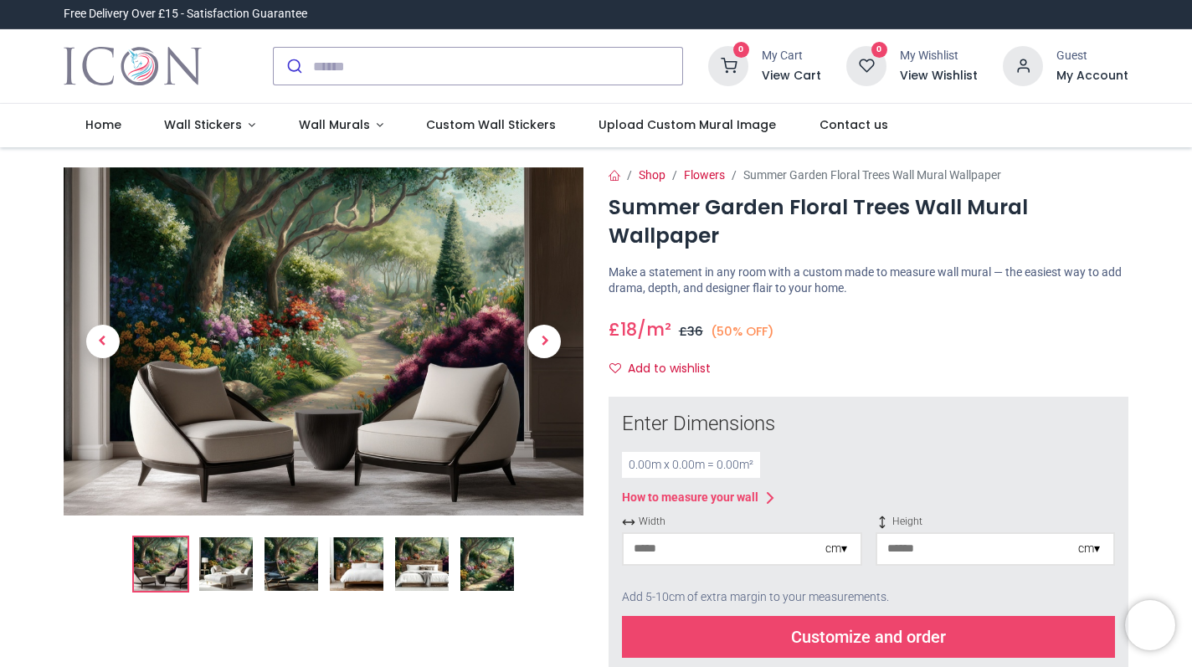
click at [216, 567] on img at bounding box center [226, 564] width 54 height 54
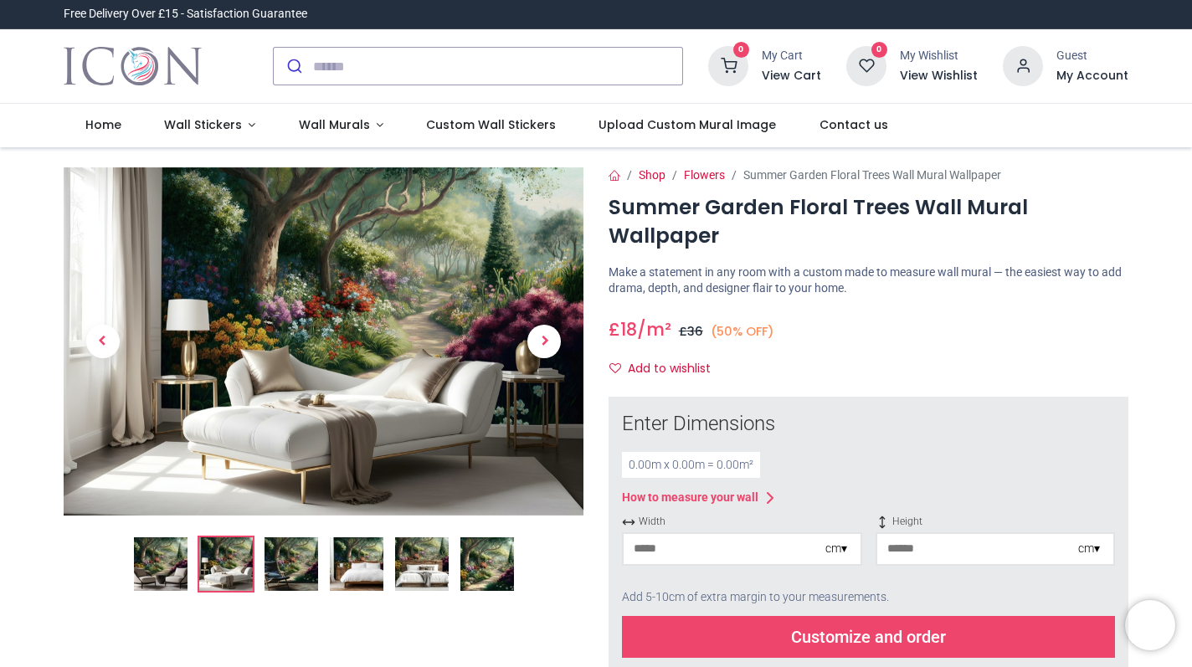
click at [294, 574] on img at bounding box center [292, 564] width 54 height 54
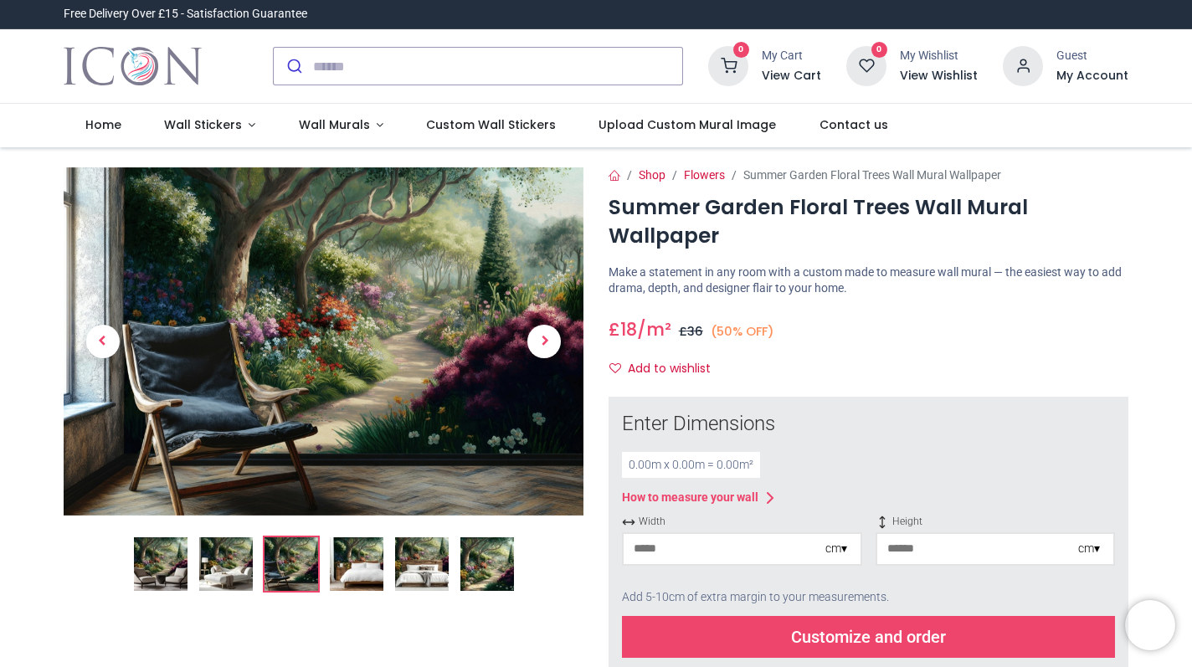
click at [364, 573] on img at bounding box center [357, 564] width 54 height 54
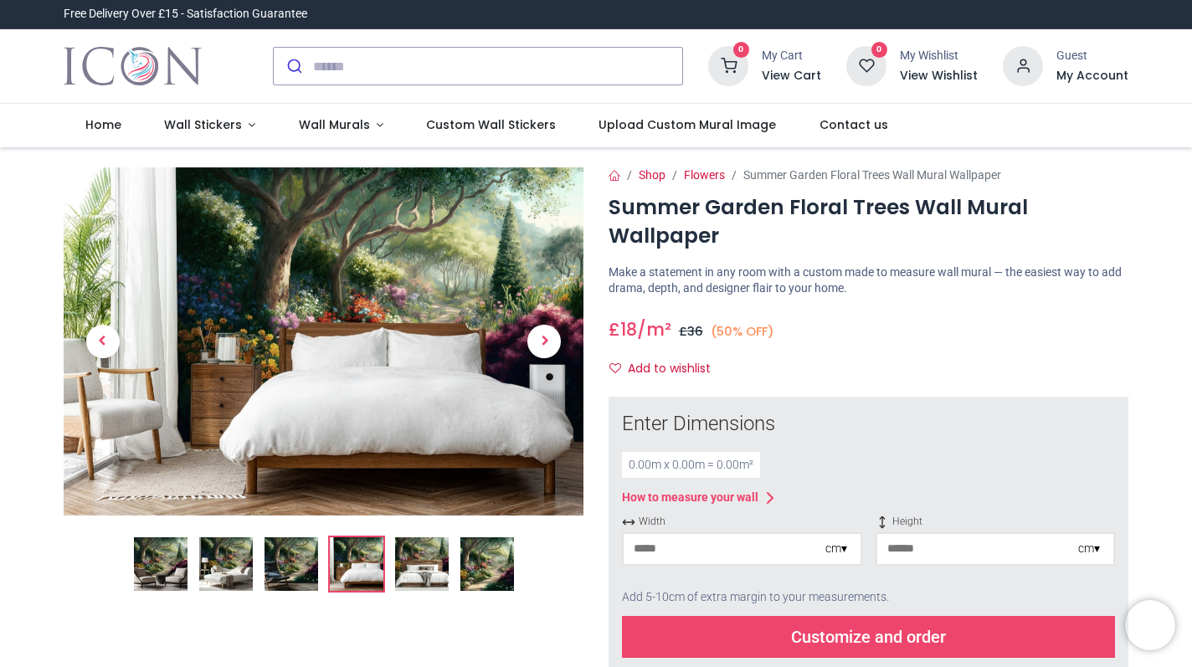
click at [415, 575] on img at bounding box center [422, 564] width 54 height 54
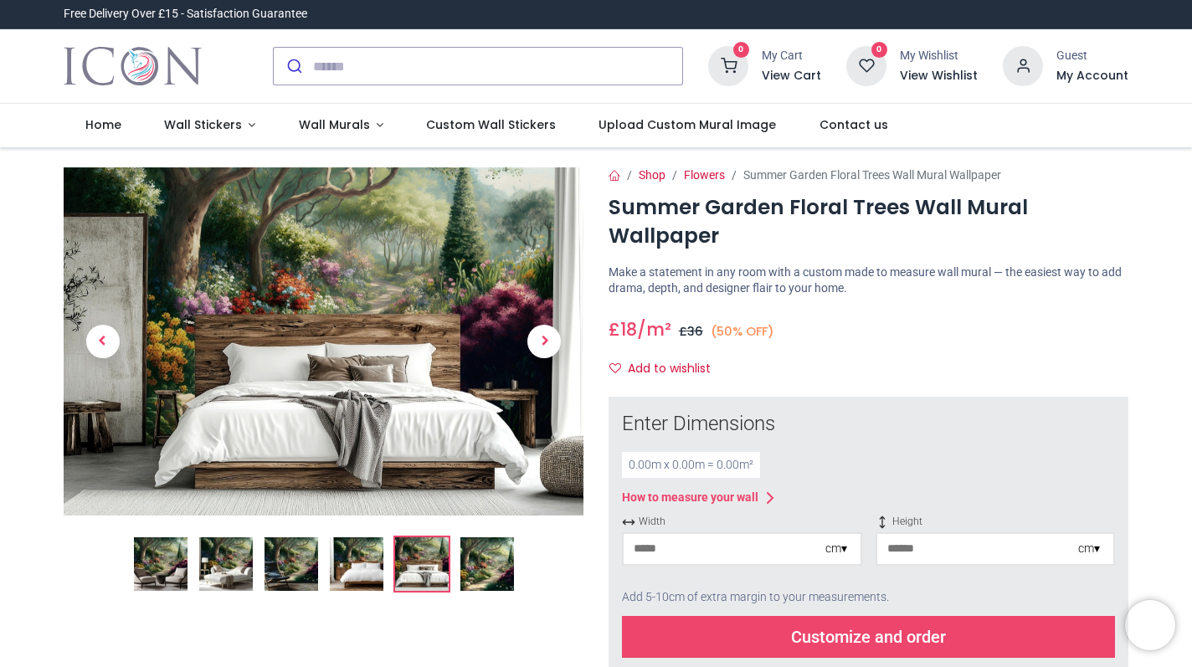
click at [491, 567] on img at bounding box center [487, 564] width 54 height 54
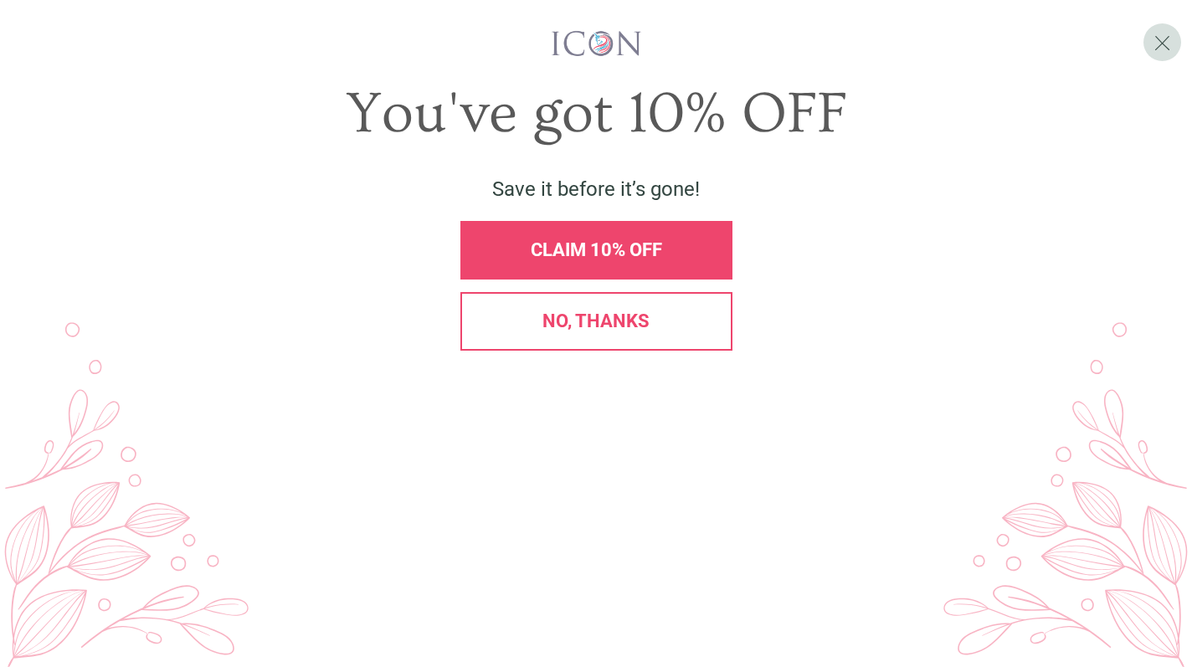
click at [604, 260] on span "CLAIM 10% OFF" at bounding box center [596, 249] width 131 height 21
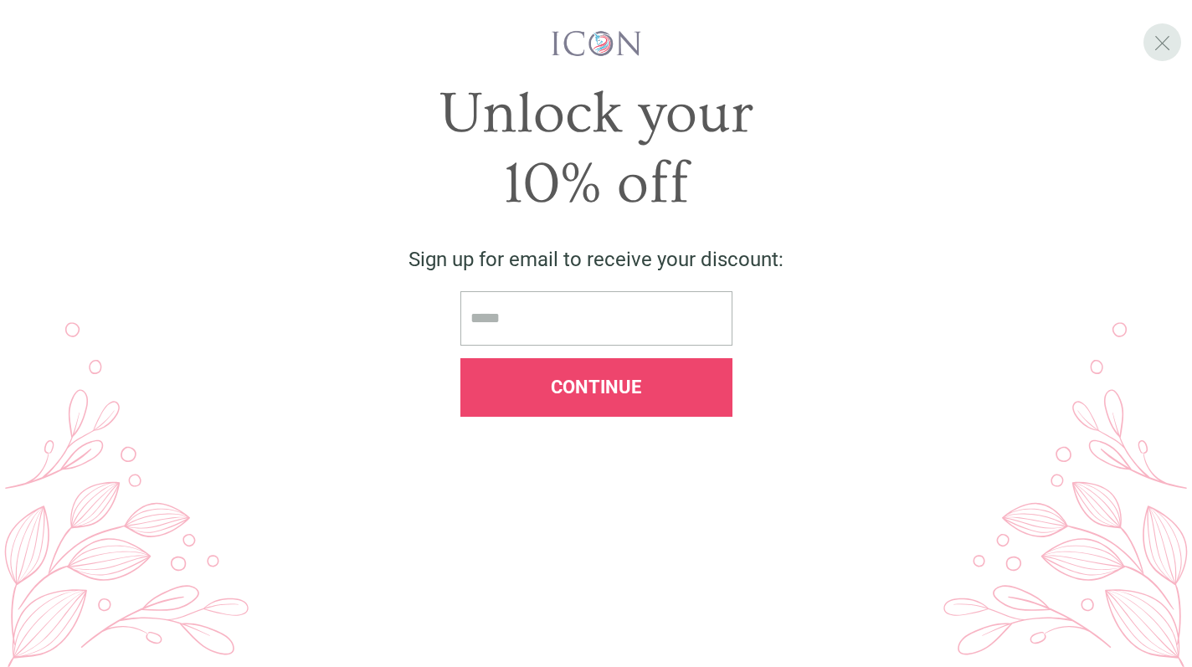
click at [1166, 37] on span "X" at bounding box center [1162, 42] width 18 height 25
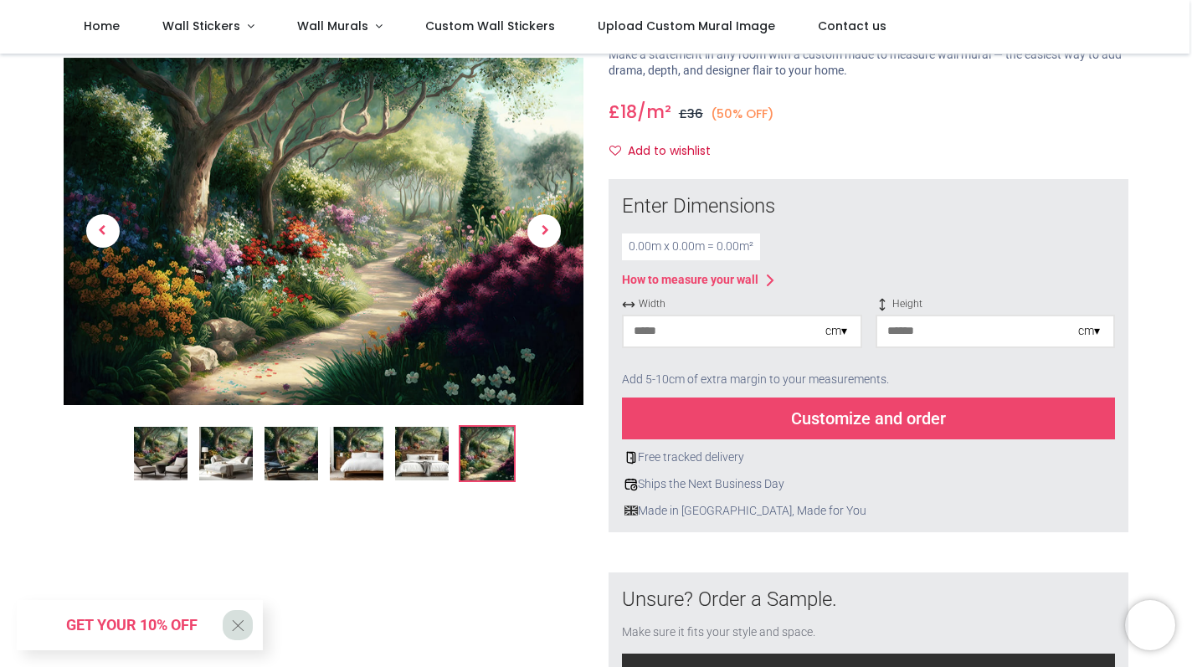
scroll to position [126, 0]
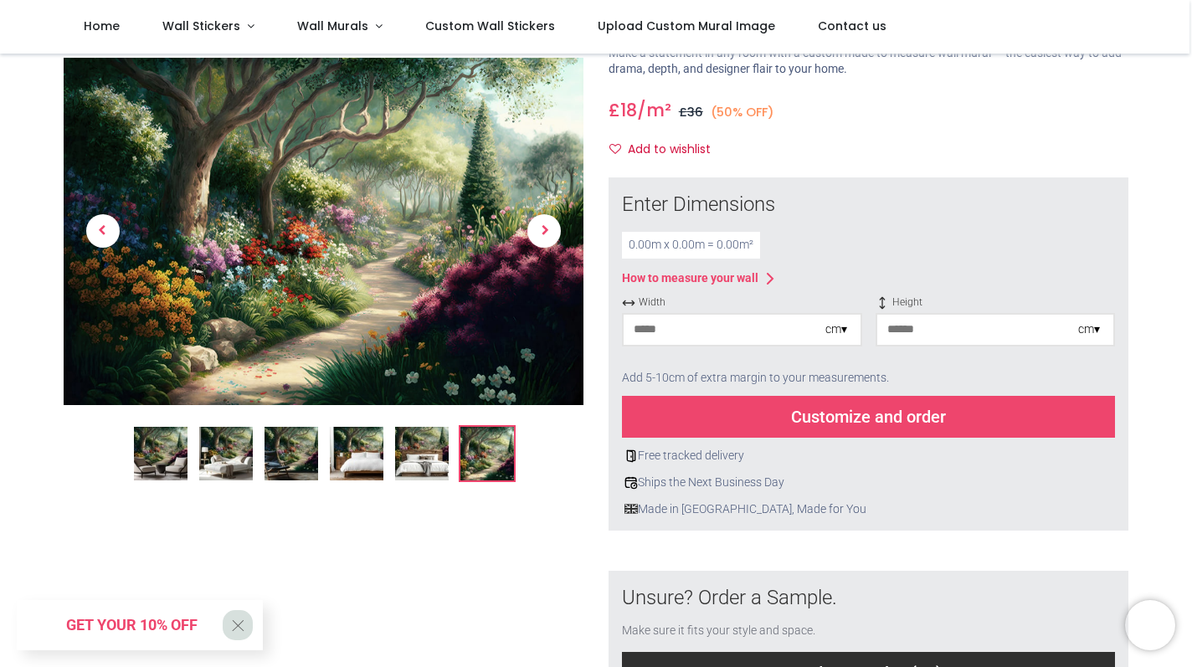
click at [671, 335] on input "number" at bounding box center [725, 330] width 202 height 30
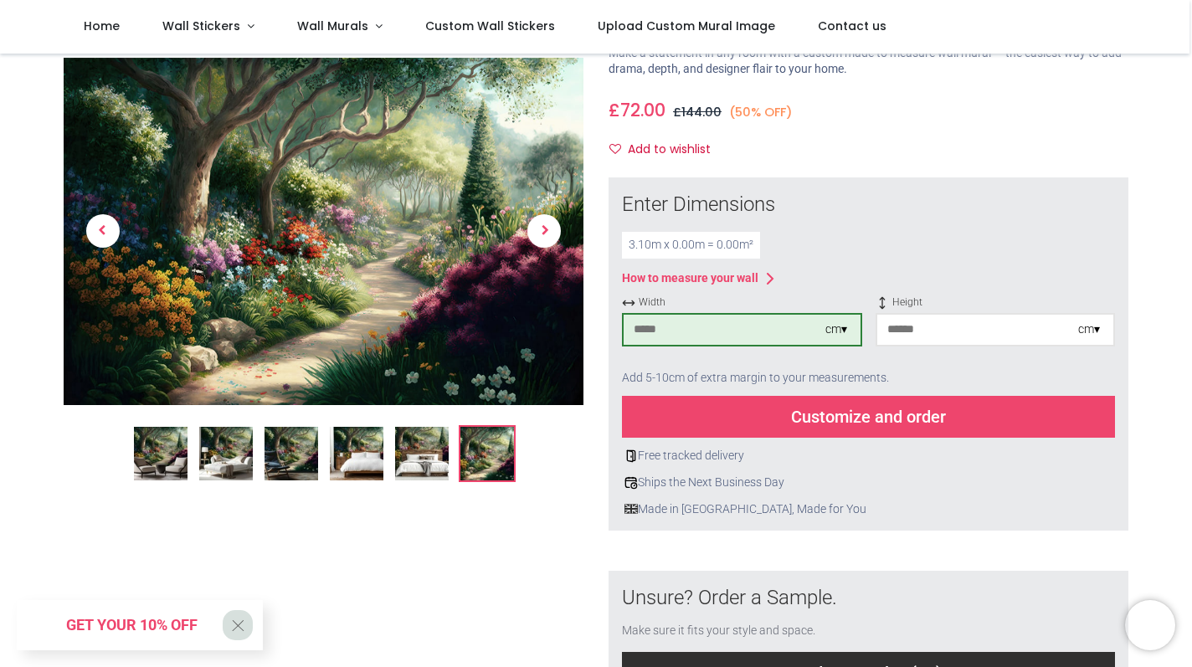
type input "***"
click at [927, 329] on input "number" at bounding box center [978, 330] width 202 height 30
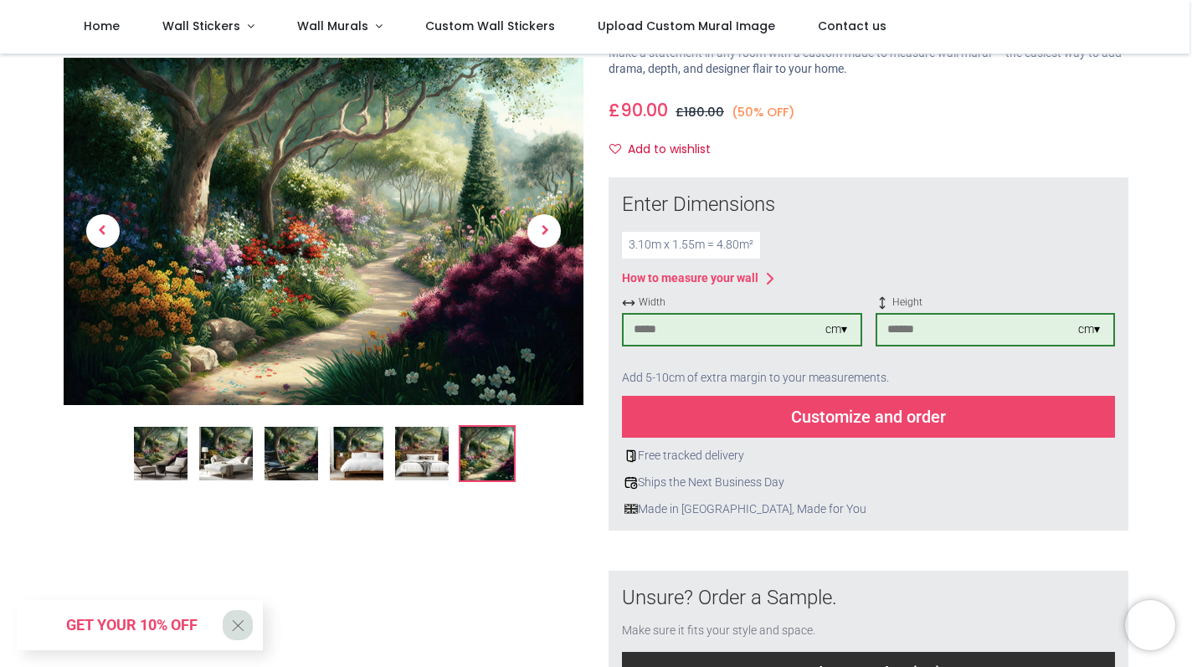
type input "***"
click at [873, 413] on div "Customize and order" at bounding box center [868, 417] width 493 height 42
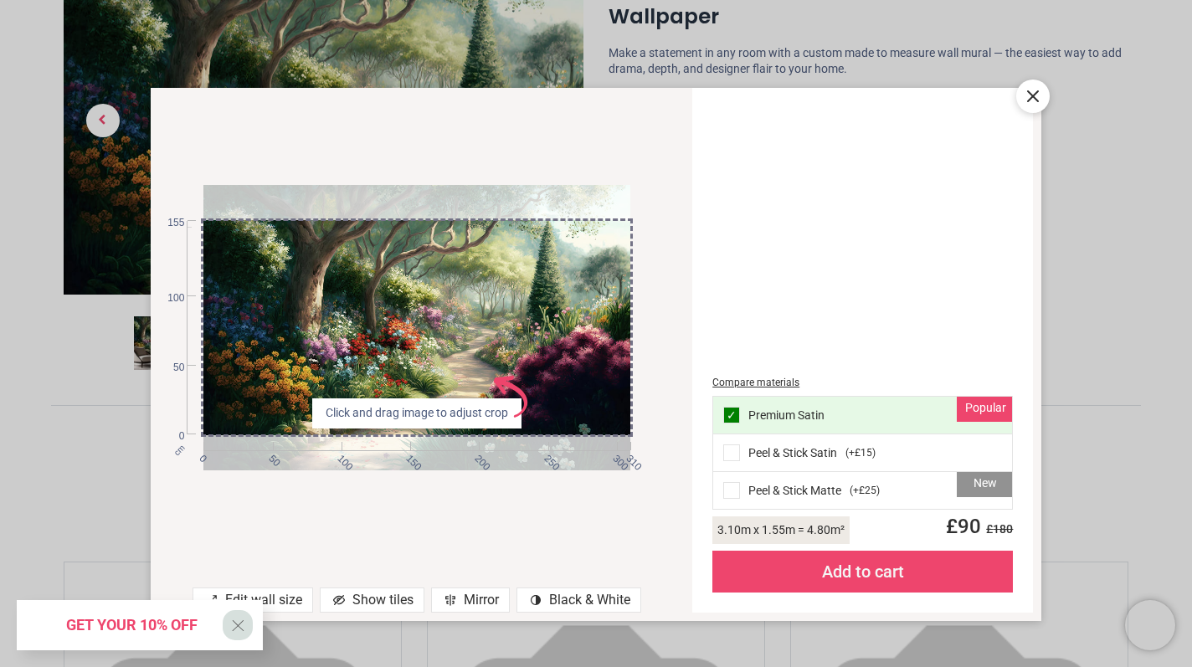
click at [583, 382] on div at bounding box center [416, 327] width 427 height 285
click at [674, 375] on div "cm 0 50 100 150 200 250 300 310 0 50 100 155 Click and drag image to adjust cro…" at bounding box center [418, 328] width 534 height 447
click at [446, 360] on div at bounding box center [416, 327] width 427 height 285
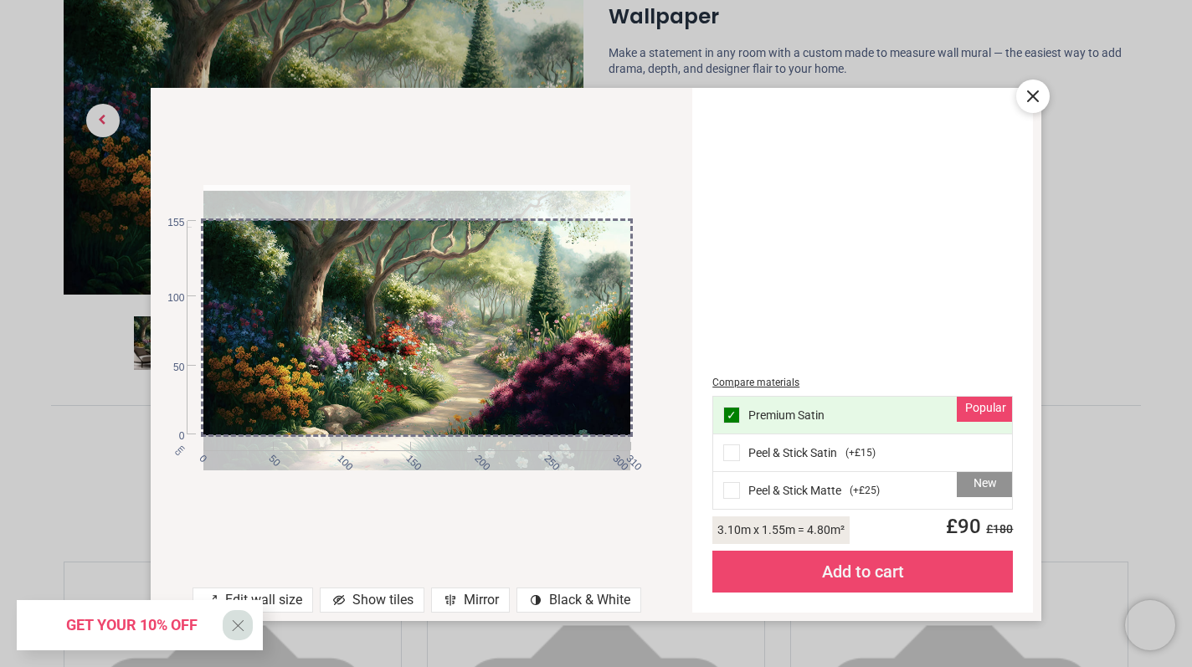
drag, startPoint x: 446, startPoint y: 360, endPoint x: 468, endPoint y: 366, distance: 22.5
click at [468, 366] on div at bounding box center [416, 333] width 427 height 285
click at [726, 453] on span at bounding box center [731, 452] width 17 height 17
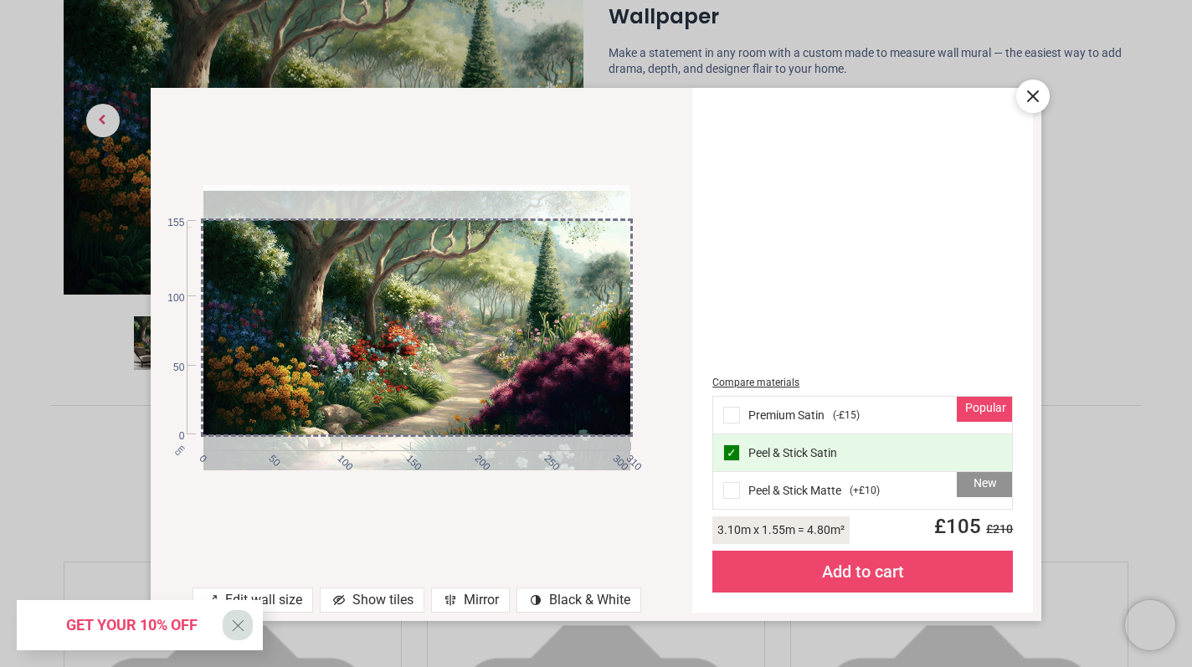
click at [240, 629] on span "X" at bounding box center [238, 625] width 14 height 28
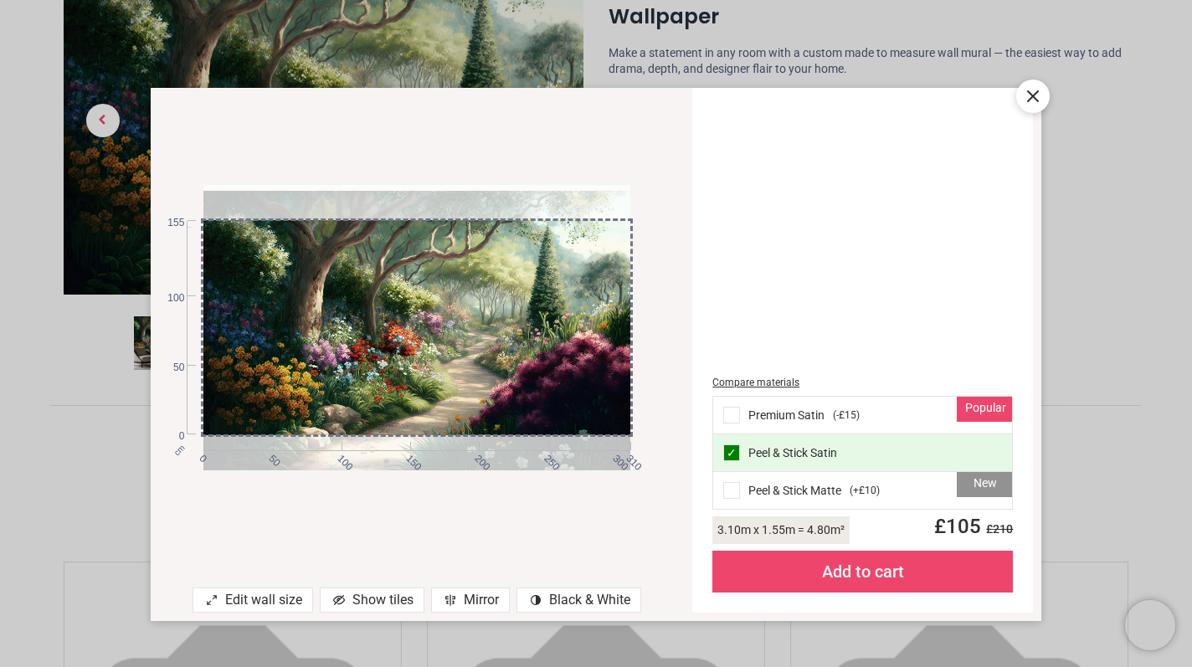
click at [265, 604] on div "Edit wall size" at bounding box center [253, 600] width 121 height 25
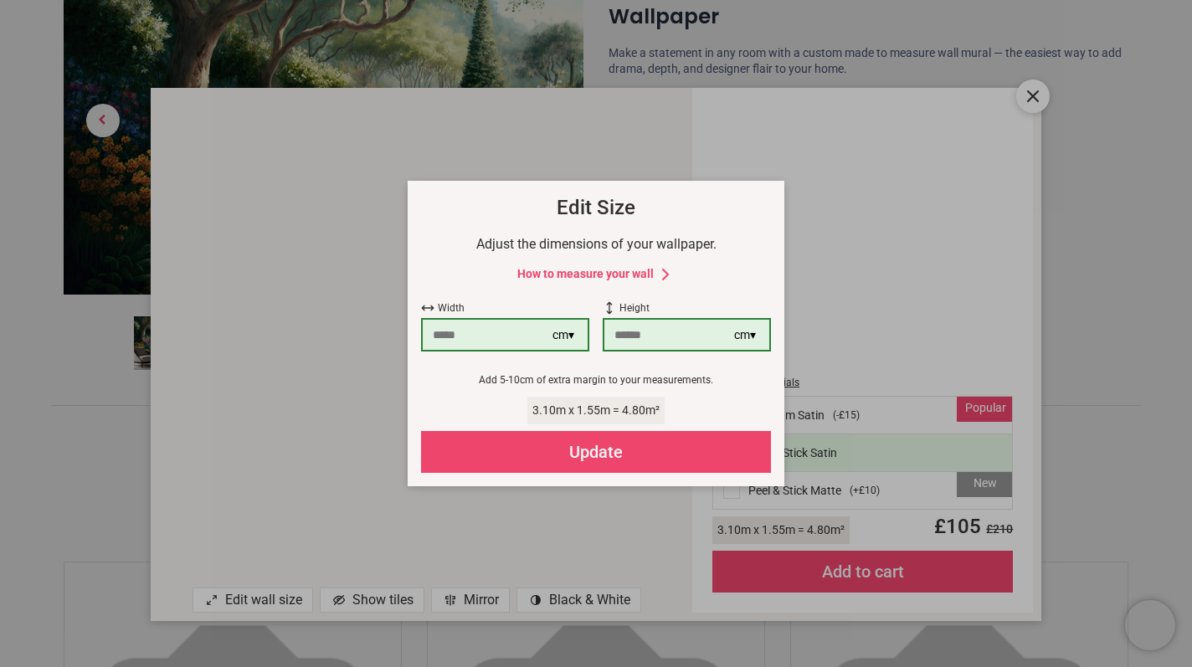
click at [550, 456] on div "Update" at bounding box center [596, 452] width 350 height 42
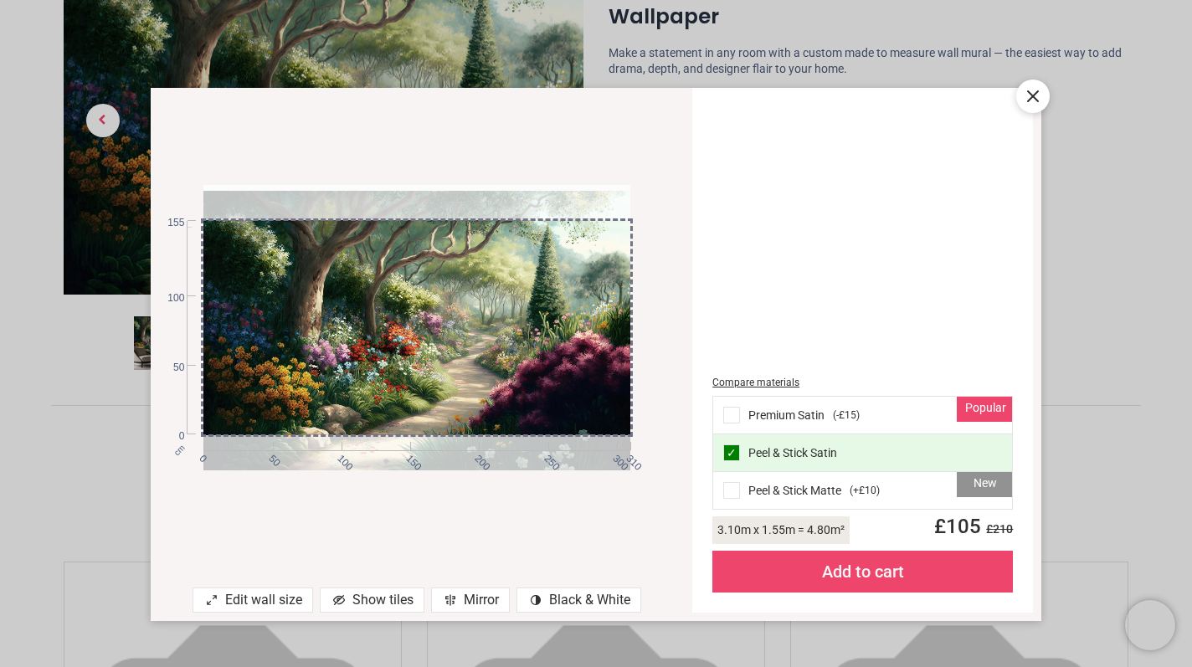
click at [463, 604] on div "Mirror" at bounding box center [470, 600] width 79 height 25
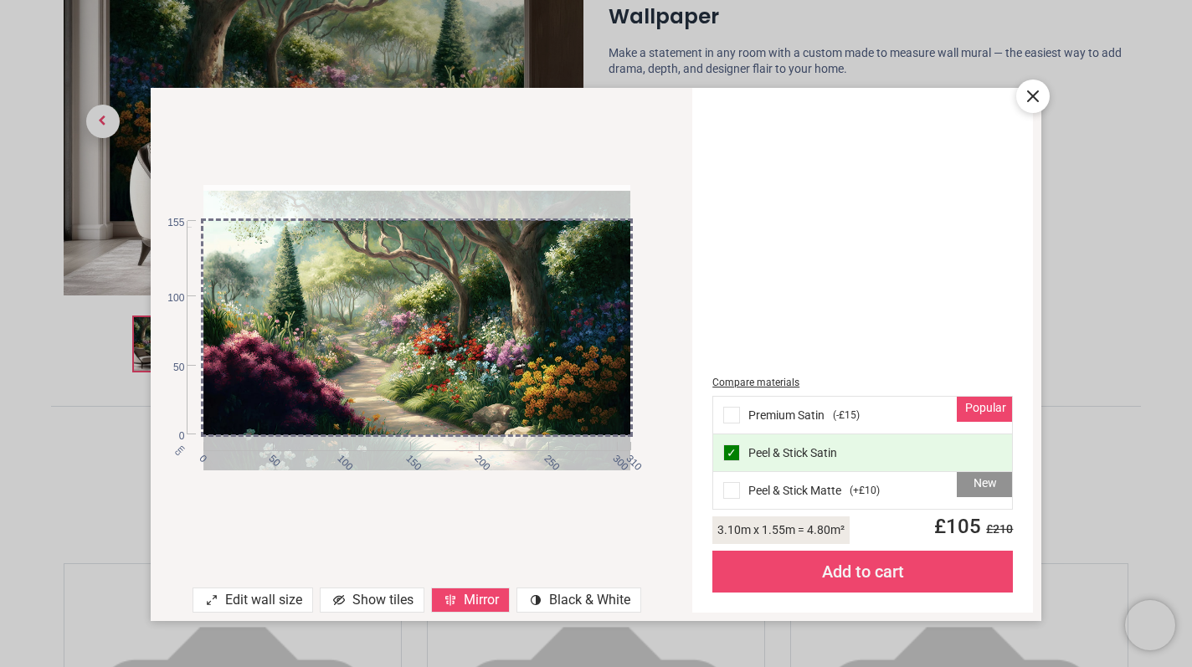
click at [463, 604] on div "Mirror" at bounding box center [470, 600] width 79 height 25
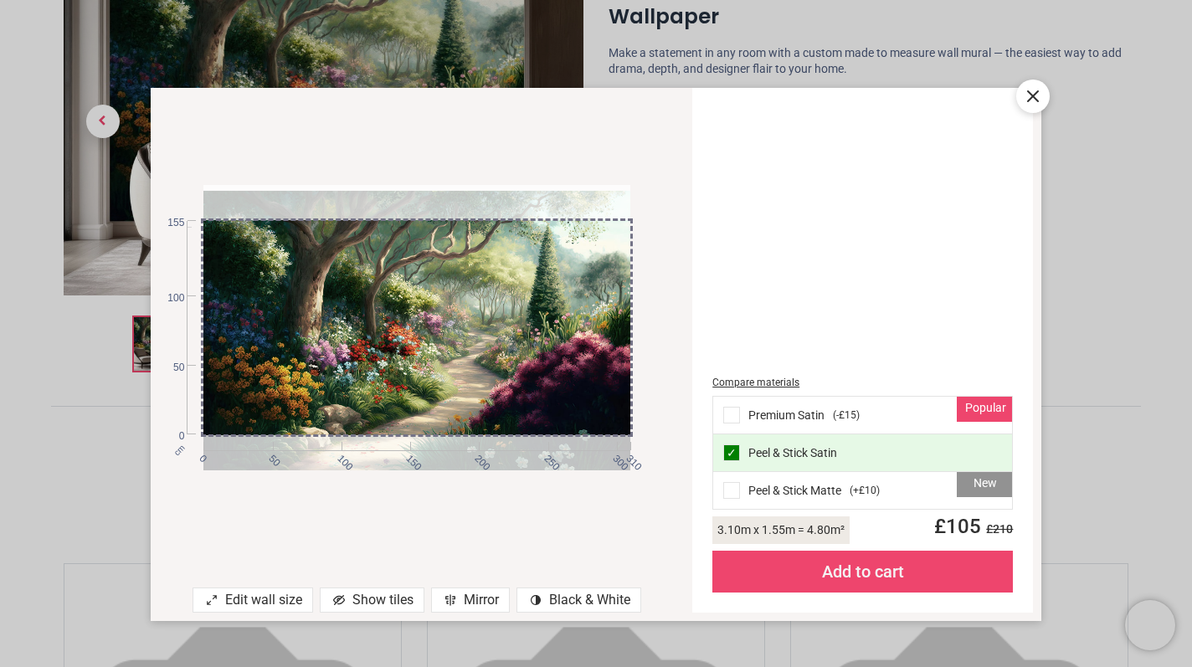
click at [463, 604] on div "Mirror" at bounding box center [470, 600] width 79 height 25
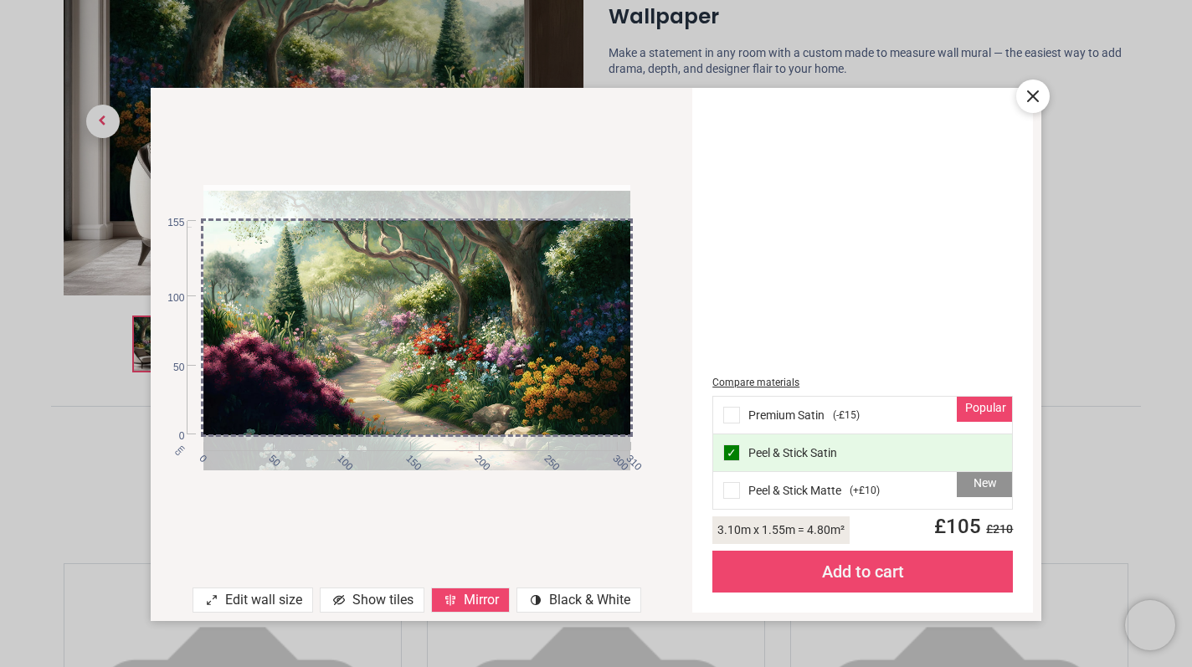
click at [463, 604] on div "Mirror" at bounding box center [470, 600] width 79 height 25
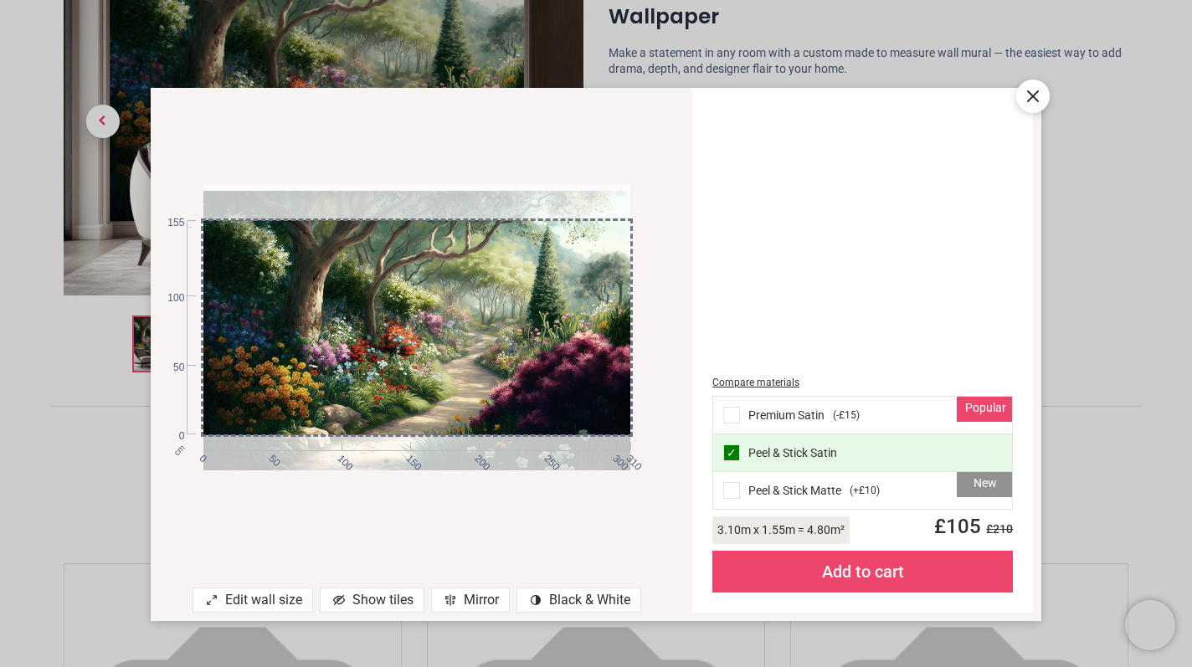
click at [463, 604] on div "Mirror" at bounding box center [470, 600] width 79 height 25
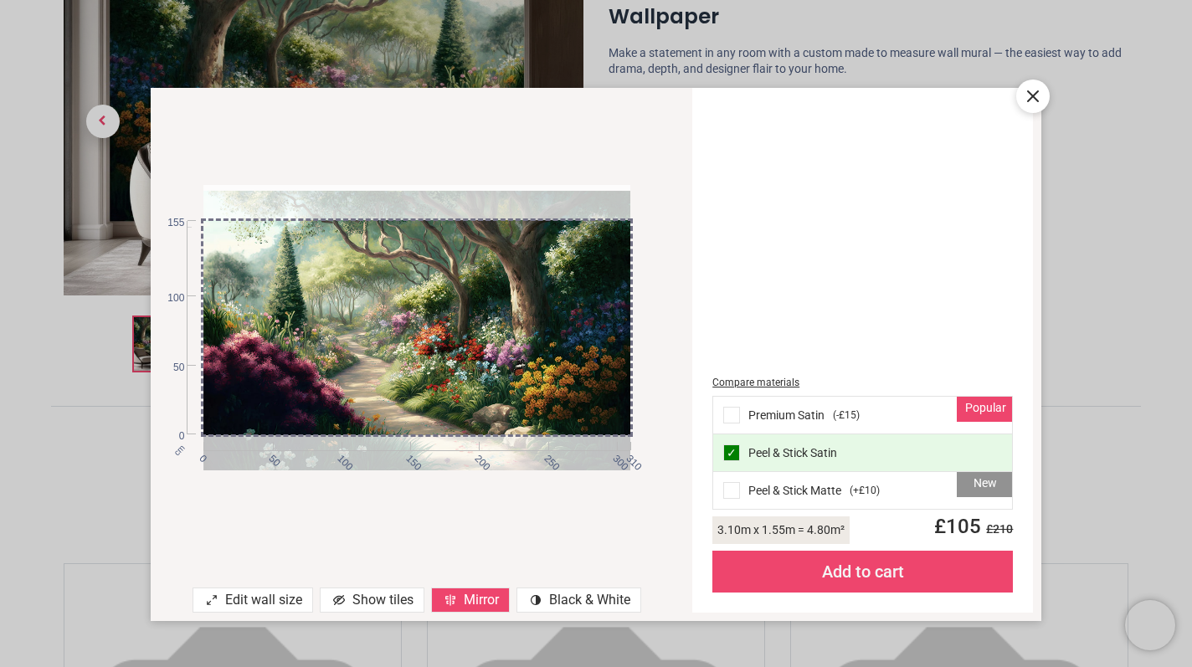
click at [463, 604] on div "Mirror" at bounding box center [470, 600] width 79 height 25
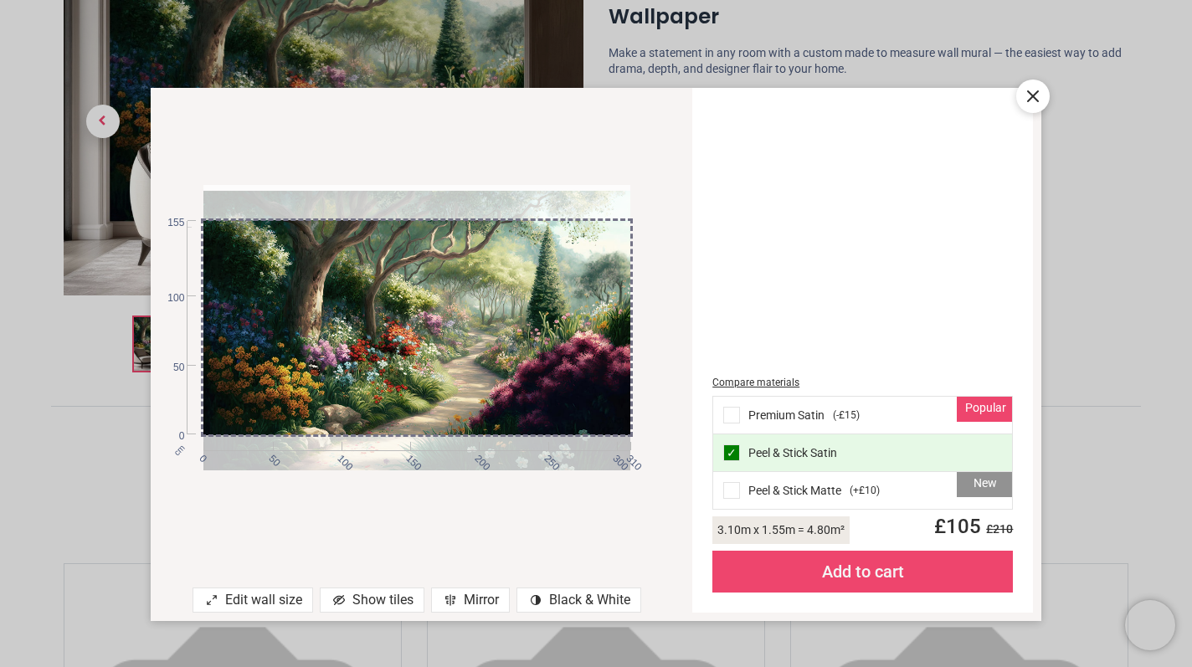
click at [463, 604] on div "Mirror" at bounding box center [470, 600] width 79 height 25
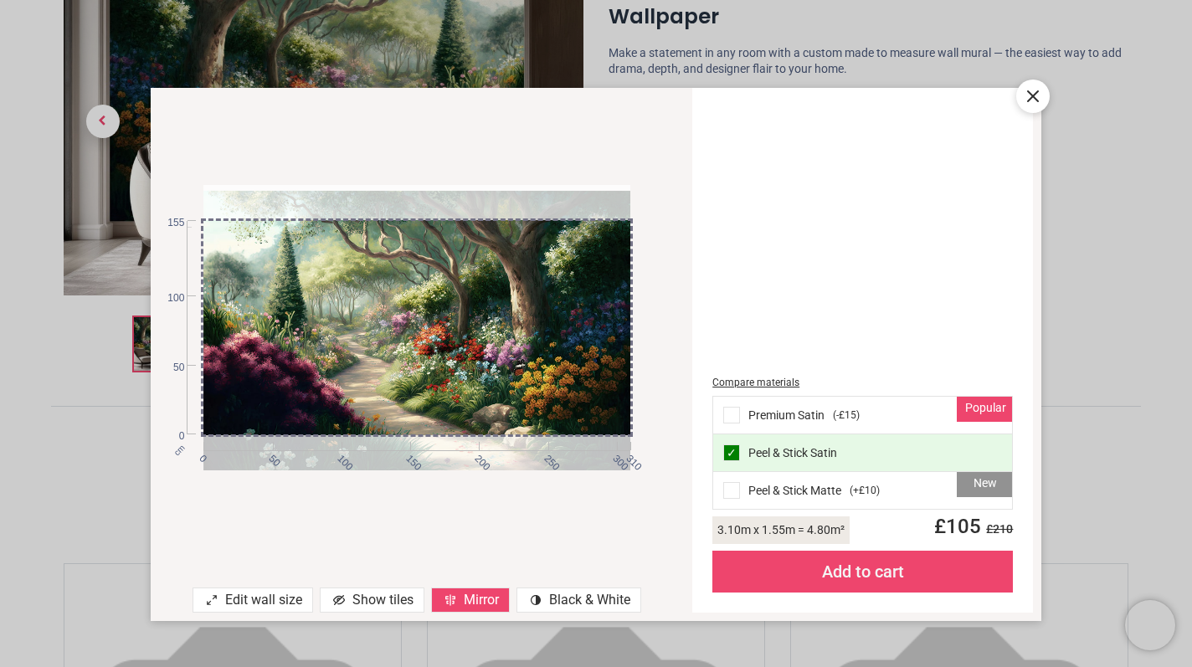
click at [463, 604] on div "Mirror" at bounding box center [470, 600] width 79 height 25
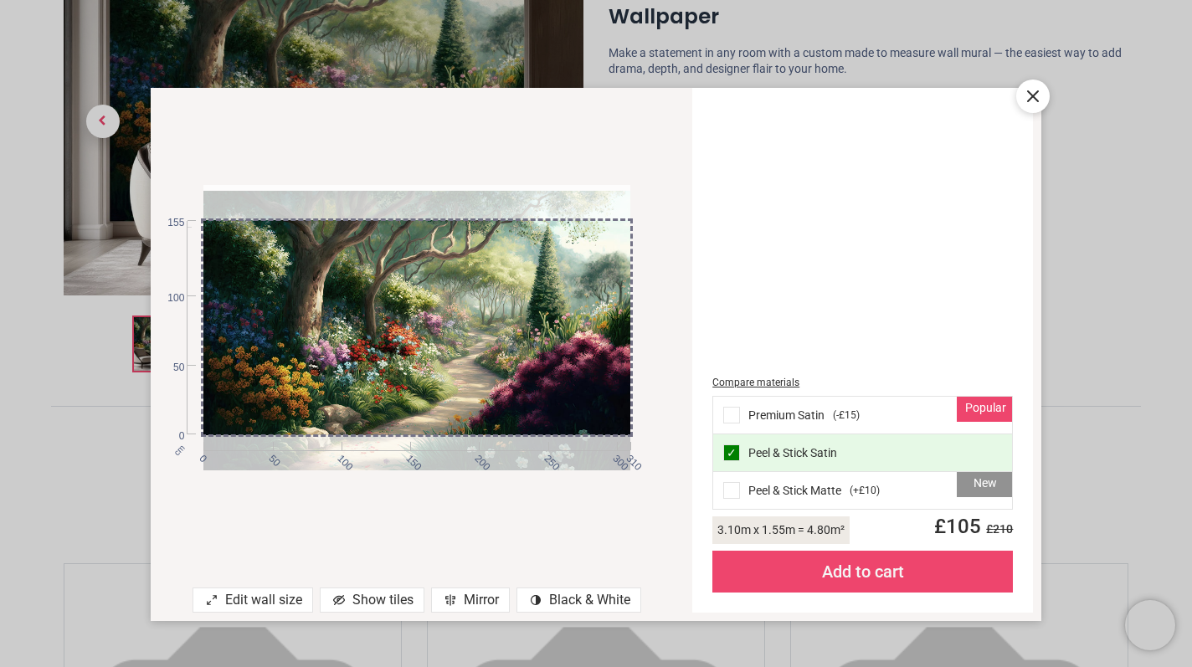
click at [565, 598] on div "contrast [#907] Created with Sketch. Black & White" at bounding box center [578, 600] width 125 height 25
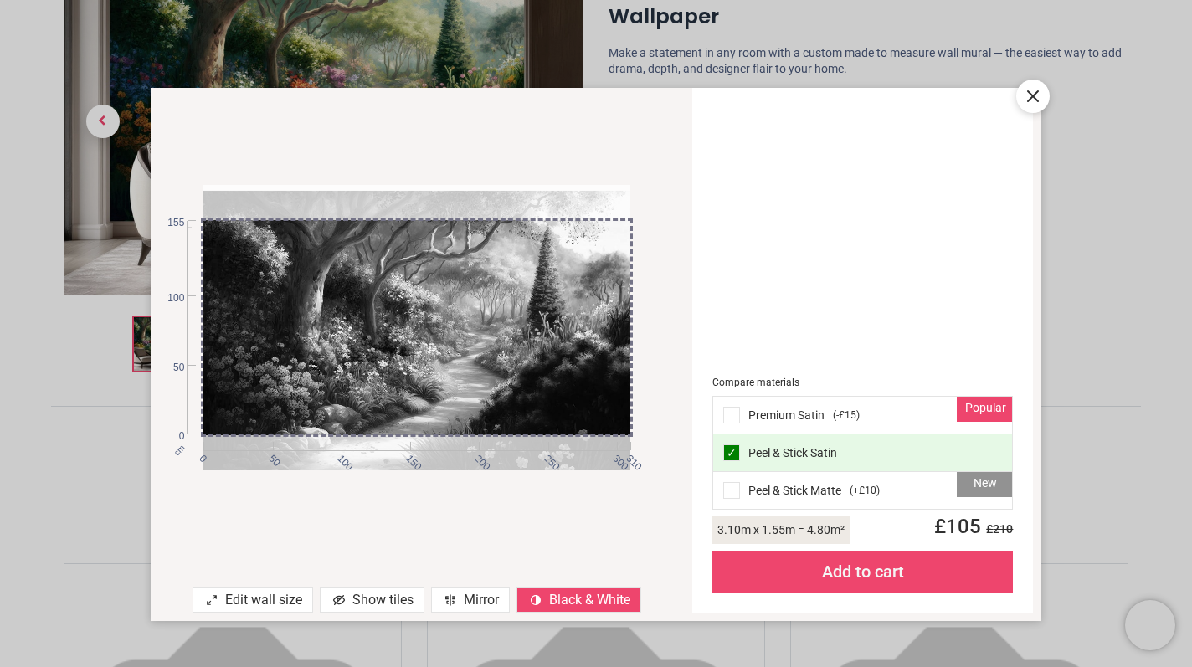
click at [565, 599] on div "contrast [#907] Created with Sketch. Black & White" at bounding box center [578, 600] width 125 height 25
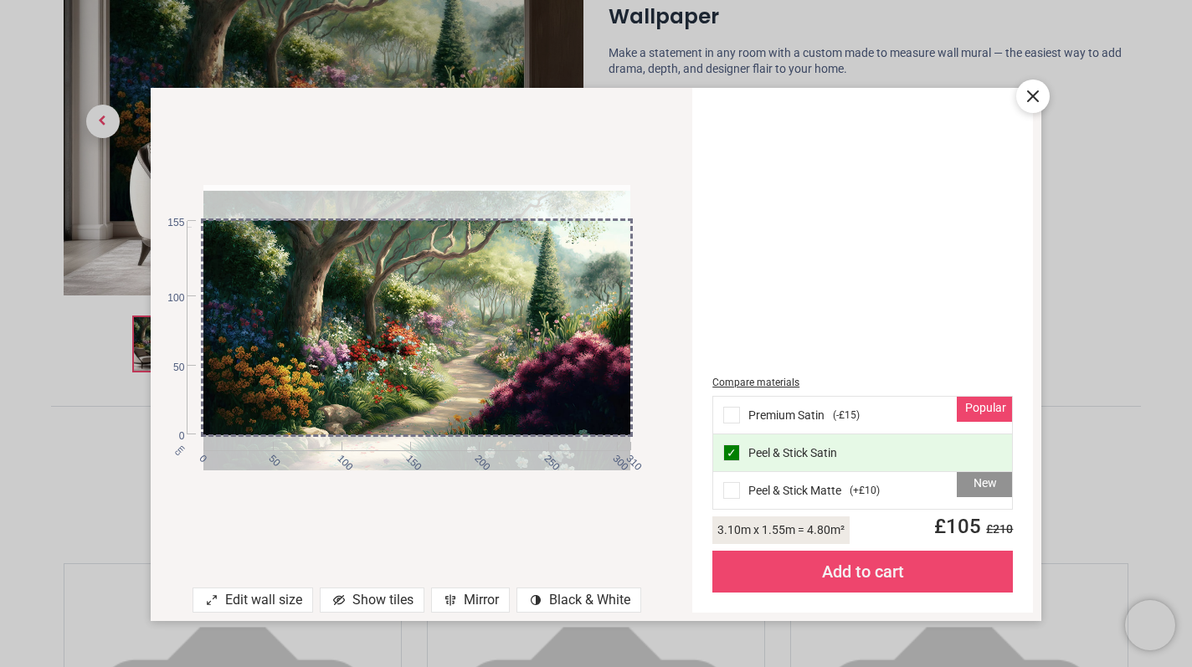
click at [565, 600] on div "contrast [#907] Created with Sketch. Black & White" at bounding box center [578, 600] width 125 height 25
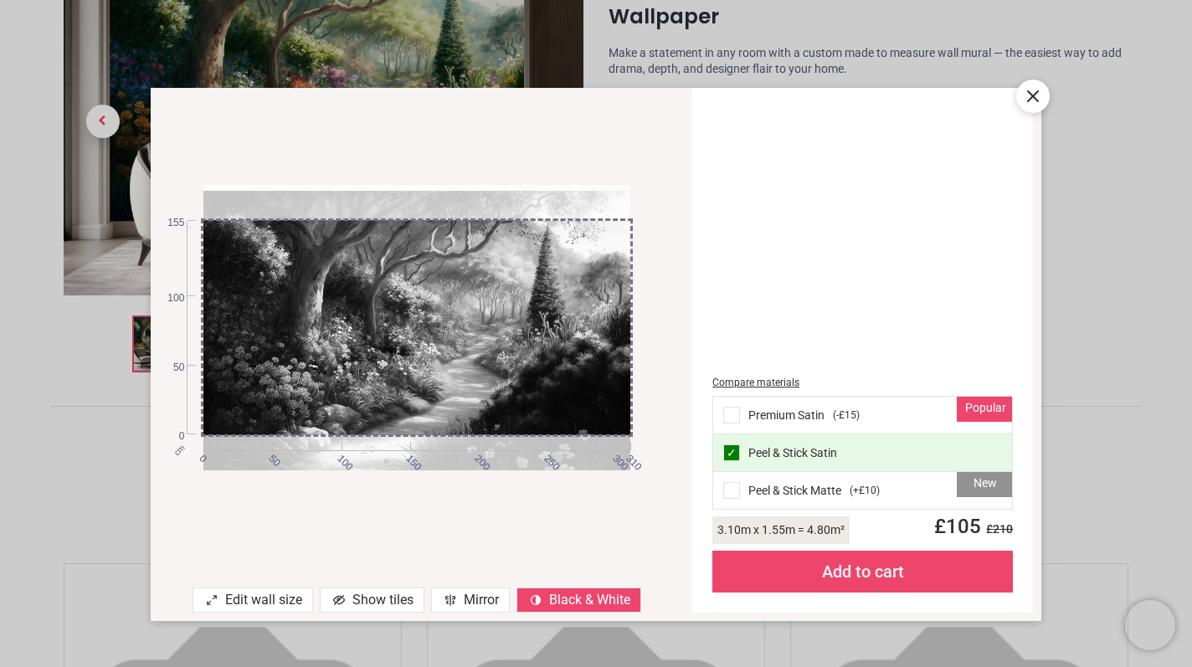
click at [565, 600] on div "contrast [#907] Created with Sketch. Black & White" at bounding box center [578, 600] width 125 height 25
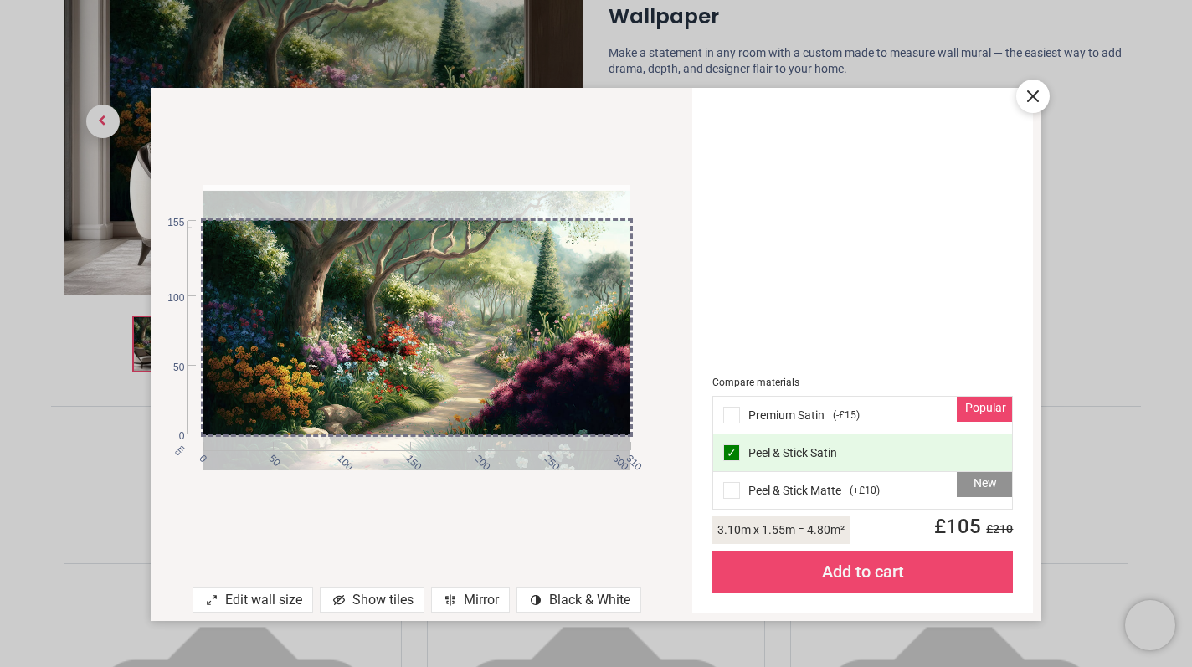
click at [1028, 96] on icon at bounding box center [1033, 96] width 20 height 20
